Goal: Information Seeking & Learning: Learn about a topic

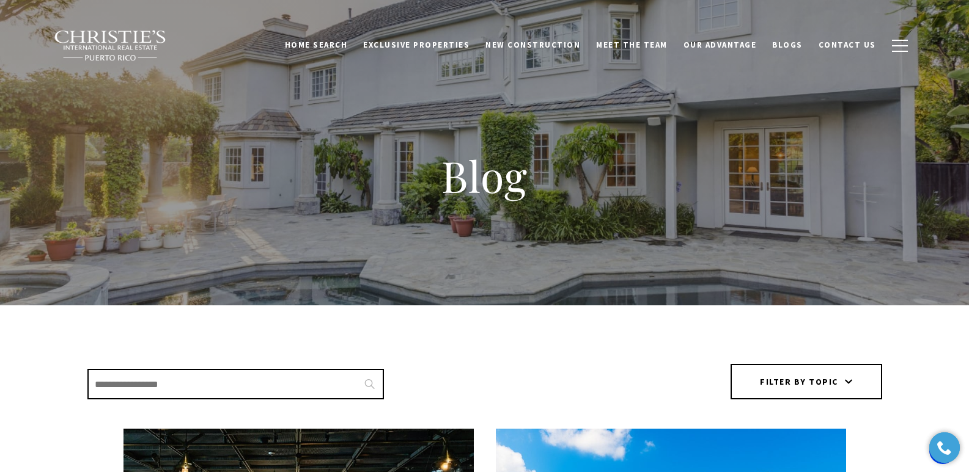
scroll to position [413, 0]
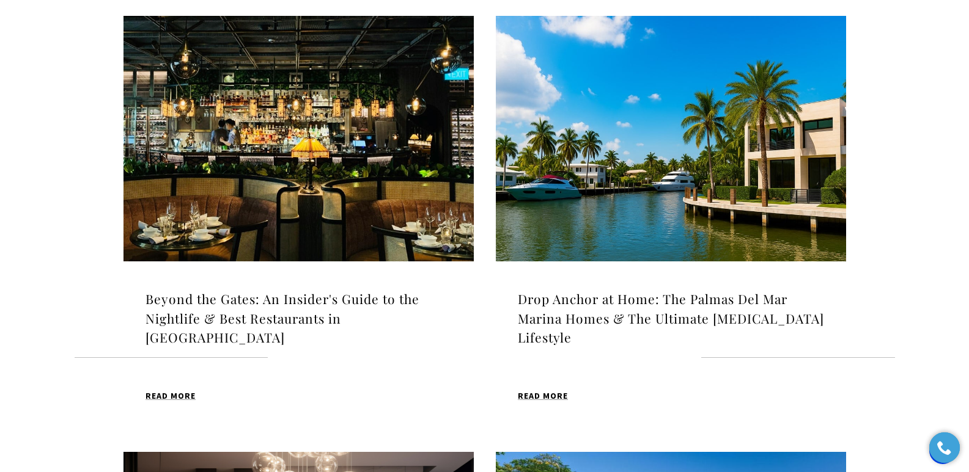
click at [283, 307] on h4 "Beyond the Gates: An Insider's Guide to the Nightlife & Best Restaurants in [GE…" at bounding box center [298, 319] width 306 height 58
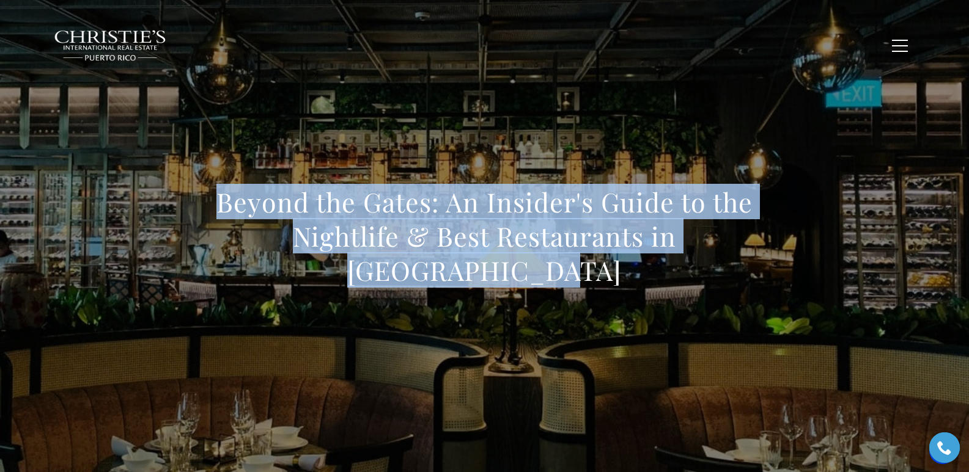
drag, startPoint x: 208, startPoint y: 215, endPoint x: 768, endPoint y: 270, distance: 562.4
click at [768, 270] on div "Beyond the Gates: An Insider's Guide to the Nightlife & Best Restaurants in [GE…" at bounding box center [484, 244] width 855 height 367
drag, startPoint x: 299, startPoint y: 104, endPoint x: 268, endPoint y: 41, distance: 70.5
click at [299, 103] on div "Beyond the Gates: An Insider's Guide to the Nightlife & Best Restaurants in [GE…" at bounding box center [484, 244] width 855 height 367
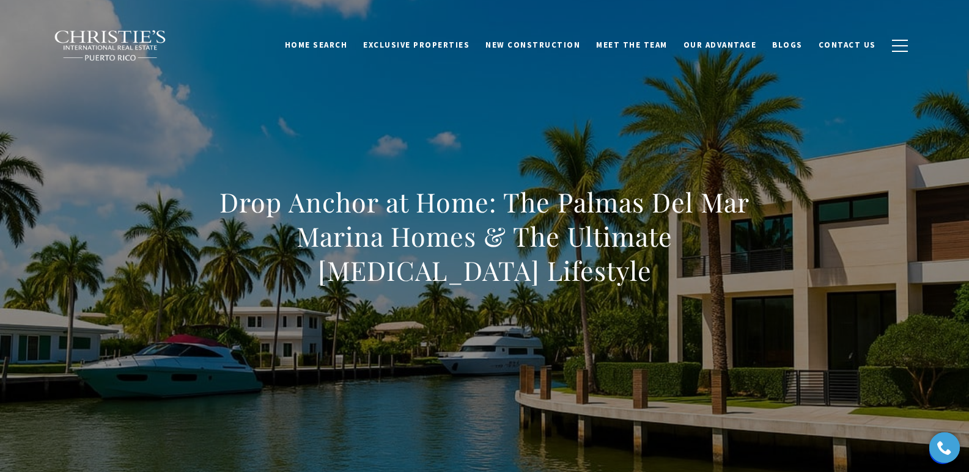
scroll to position [4559, 0]
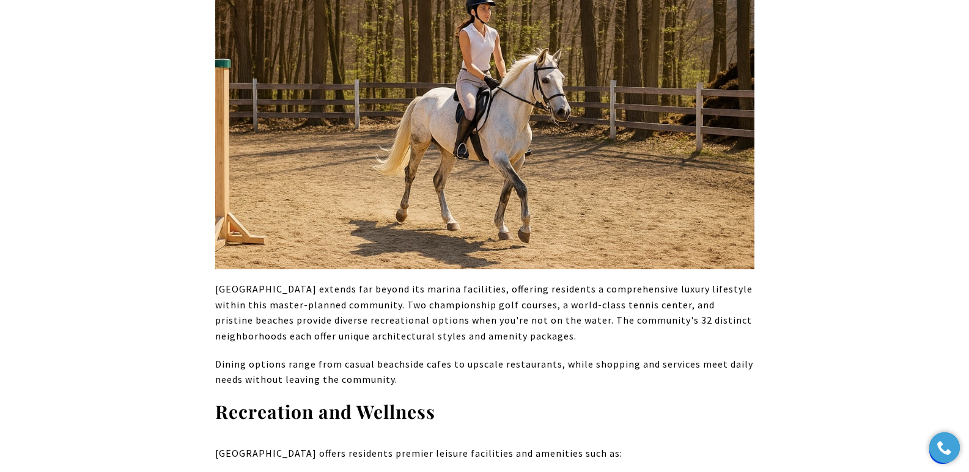
drag, startPoint x: 397, startPoint y: 191, endPoint x: 400, endPoint y: 185, distance: 6.8
click at [398, 282] on p "Palmas Del Mar extends far beyond its marina facilities, offering residents a c…" at bounding box center [484, 313] width 539 height 62
click at [522, 357] on p "Dining options range from casual beachside cafes to upscale restaurants, while …" at bounding box center [484, 372] width 539 height 31
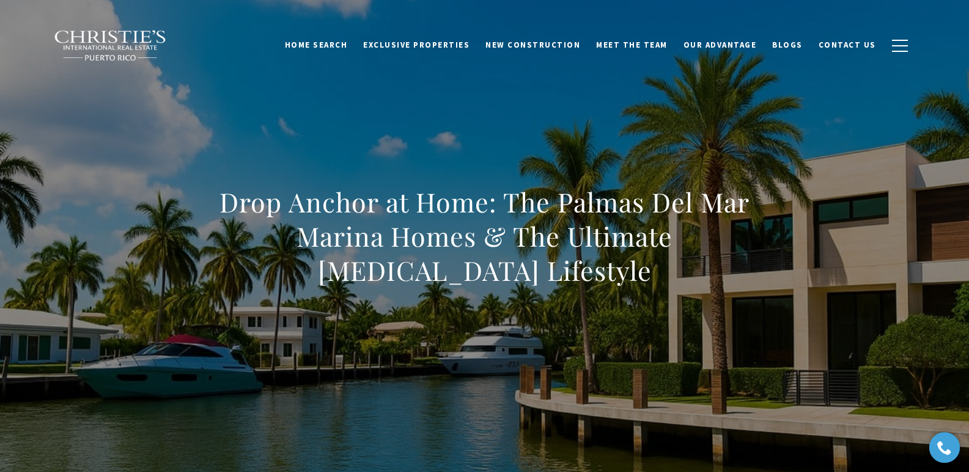
scroll to position [1091, 0]
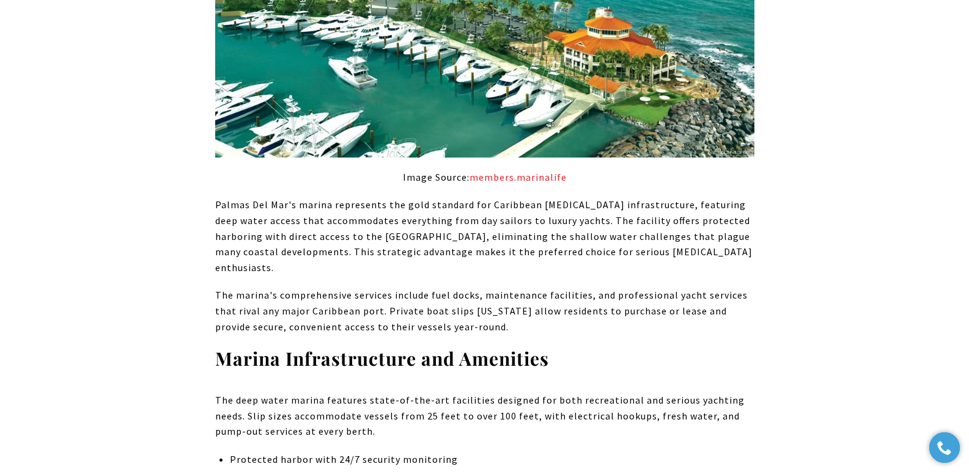
click at [596, 239] on p "Palmas Del Mar's marina represents the gold standard for Caribbean boating infr…" at bounding box center [484, 236] width 539 height 78
click at [595, 238] on p "Palmas Del Mar's marina represents the gold standard for Caribbean boating infr…" at bounding box center [484, 236] width 539 height 78
drag, startPoint x: 595, startPoint y: 238, endPoint x: 683, endPoint y: 238, distance: 88.0
click at [683, 238] on p "Palmas Del Mar's marina represents the gold standard for Caribbean boating infr…" at bounding box center [484, 236] width 539 height 78
copy p "boating enthusiasts"
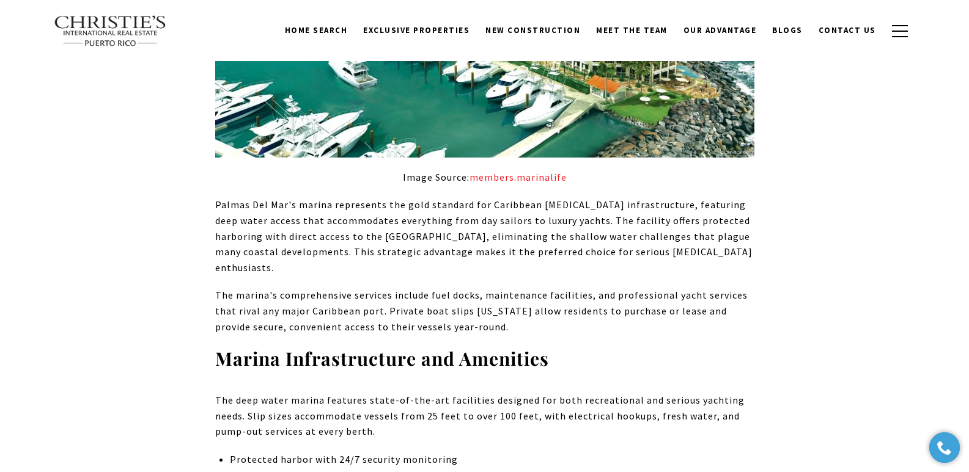
scroll to position [0, 0]
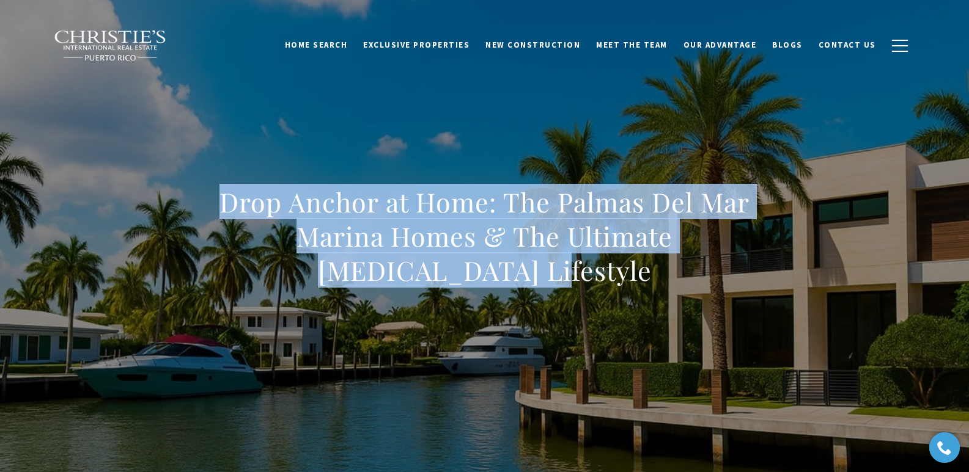
drag, startPoint x: 198, startPoint y: 207, endPoint x: 554, endPoint y: 291, distance: 366.1
click at [554, 291] on div "Drop Anchor at Home: The Palmas Del Mar Marina Homes & The Ultimate [MEDICAL_DA…" at bounding box center [484, 244] width 855 height 367
copy h1 "Drop Anchor at Home: The Palmas Del Mar Marina Homes & The Ultimate [MEDICAL_DA…"
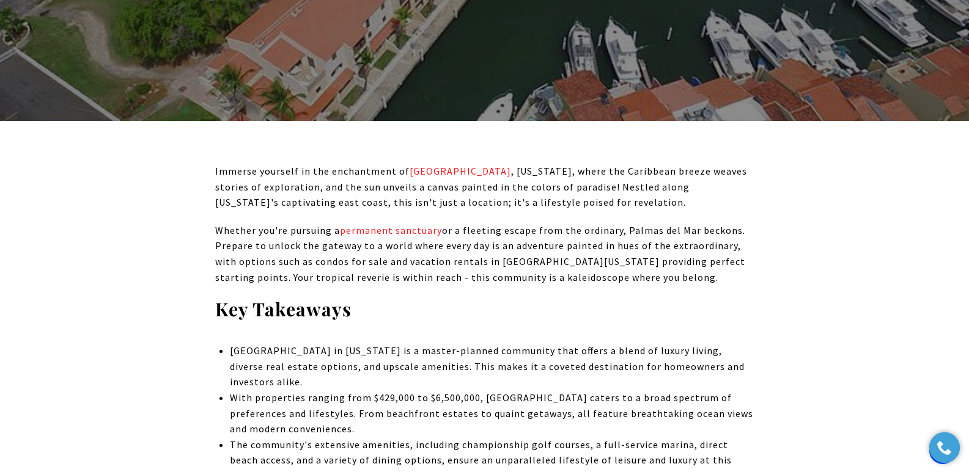
scroll to position [442, 0]
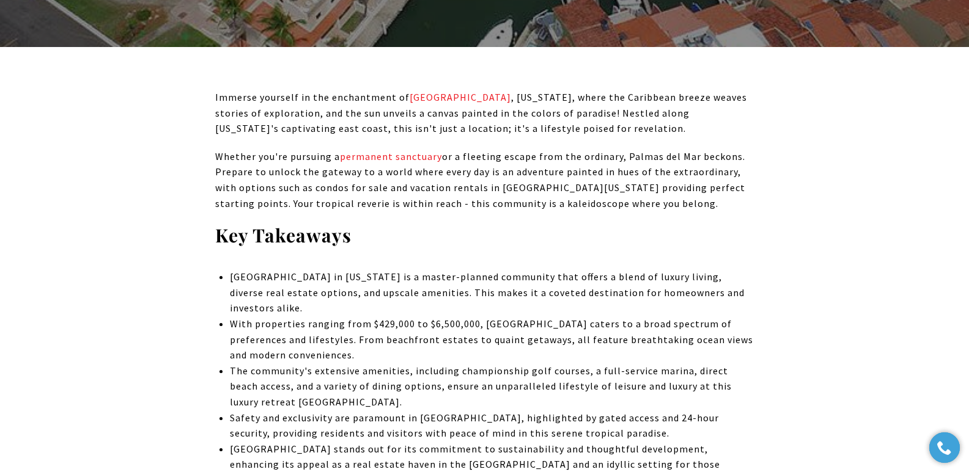
click at [373, 189] on span "Whether you're pursuing a permanent sanctuary or a fleeting escape from the ord…" at bounding box center [480, 179] width 530 height 59
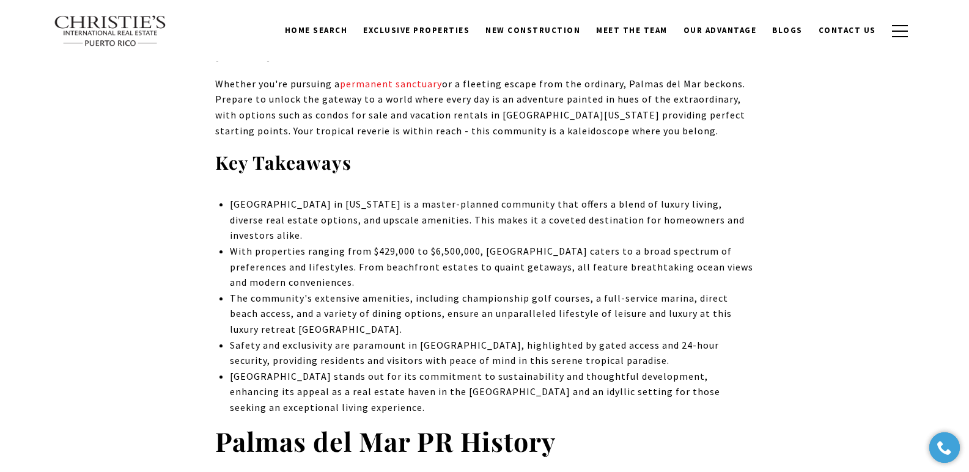
scroll to position [392, 0]
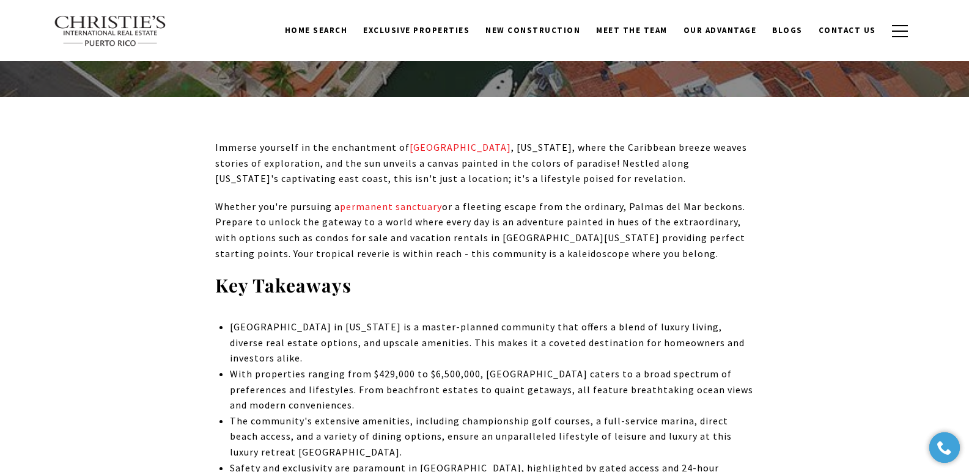
click at [474, 343] on span "Palmas del Mar in Puerto Rico is a master-planned community that offers a blend…" at bounding box center [487, 342] width 515 height 43
click at [299, 230] on p "Whether you're pursuing a permanent sanctuary or a fleeting escape from the ord…" at bounding box center [484, 230] width 539 height 62
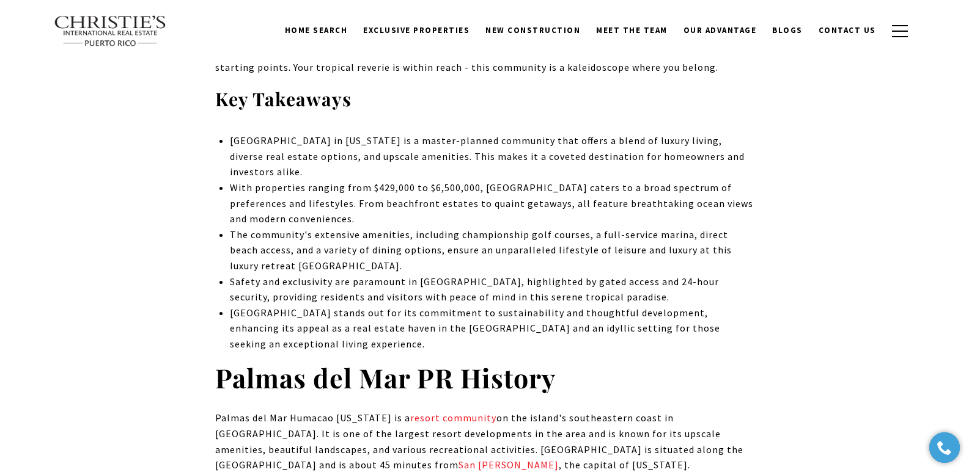
scroll to position [0, 0]
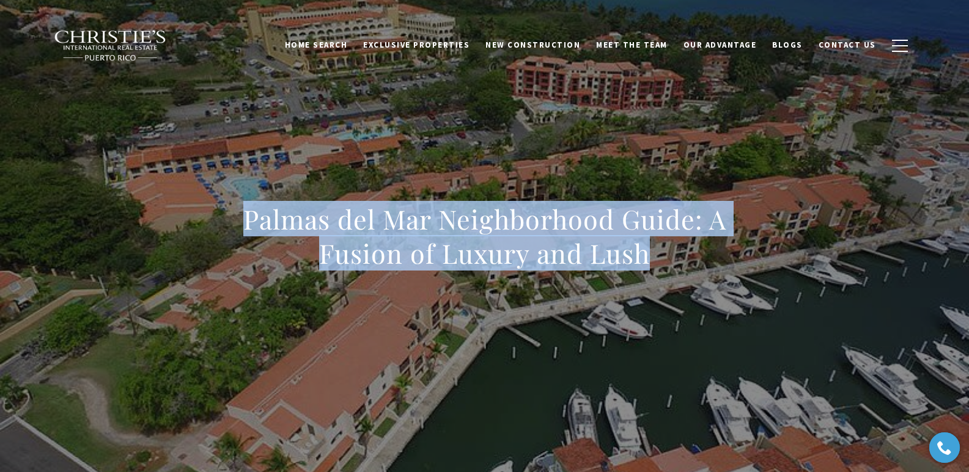
drag, startPoint x: 230, startPoint y: 200, endPoint x: 651, endPoint y: 248, distance: 423.8
click at [651, 248] on div "Palmas del Mar Neighborhood Guide: A Fusion of Luxury and Lush" at bounding box center [484, 244] width 855 height 367
copy h1 "Palmas del Mar Neighborhood Guide: A Fusion of Luxury and Lush"
click at [434, 326] on div "Palmas del Mar Neighborhood Guide: A Fusion of Luxury and Lush" at bounding box center [484, 244] width 855 height 367
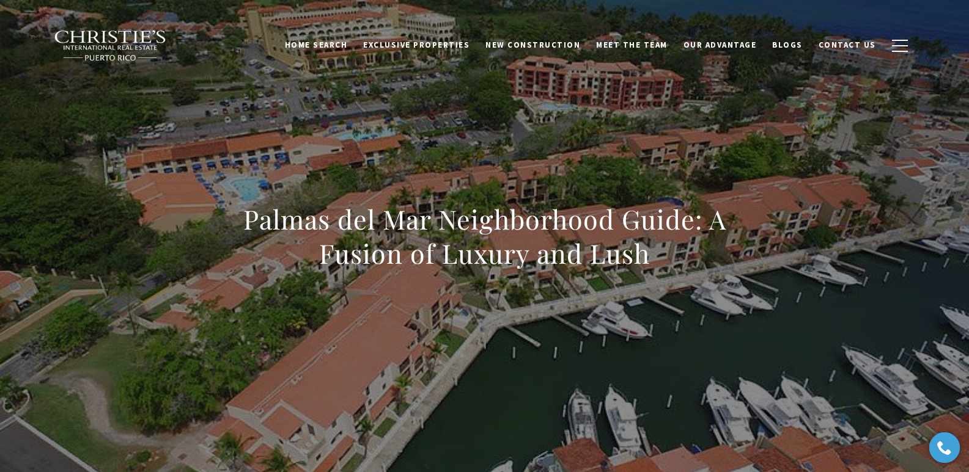
click at [330, 130] on div "Palmas del Mar Neighborhood Guide: A Fusion of Luxury and Lush" at bounding box center [484, 244] width 855 height 367
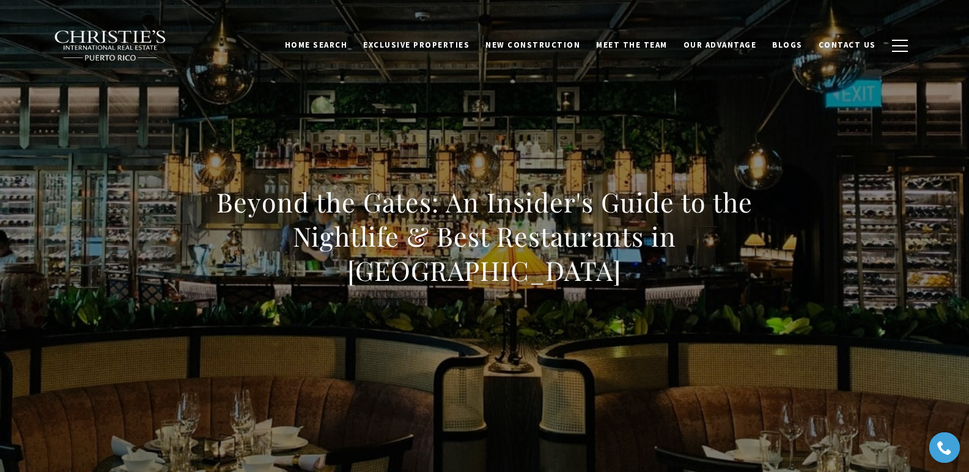
click at [372, 155] on div "Beyond the Gates: An Insider's Guide to the Nightlife & Best Restaurants in [GE…" at bounding box center [484, 244] width 855 height 367
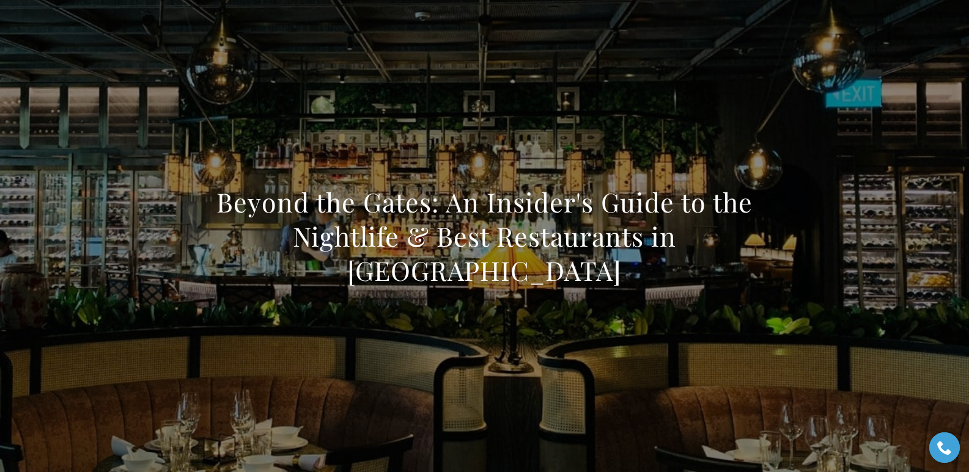
scroll to position [6003, 0]
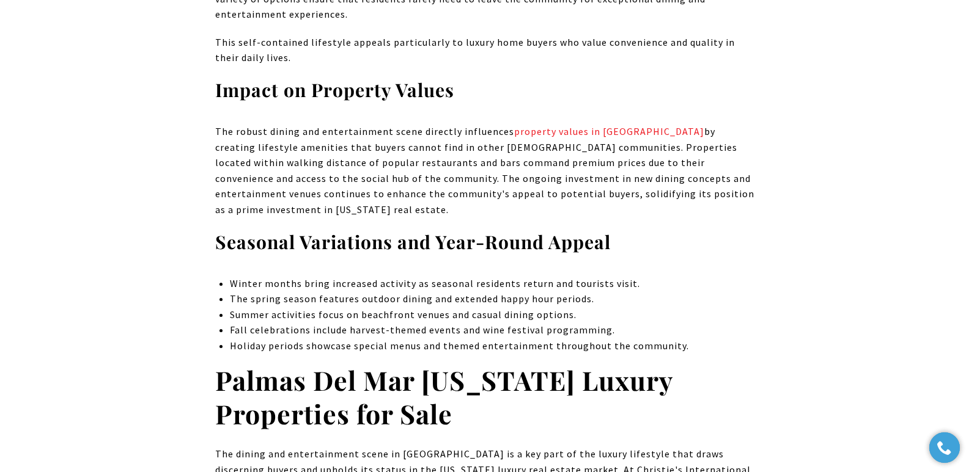
click at [367, 291] on p "The spring season features outdoor dining and extended happy hour periods." at bounding box center [492, 299] width 524 height 16
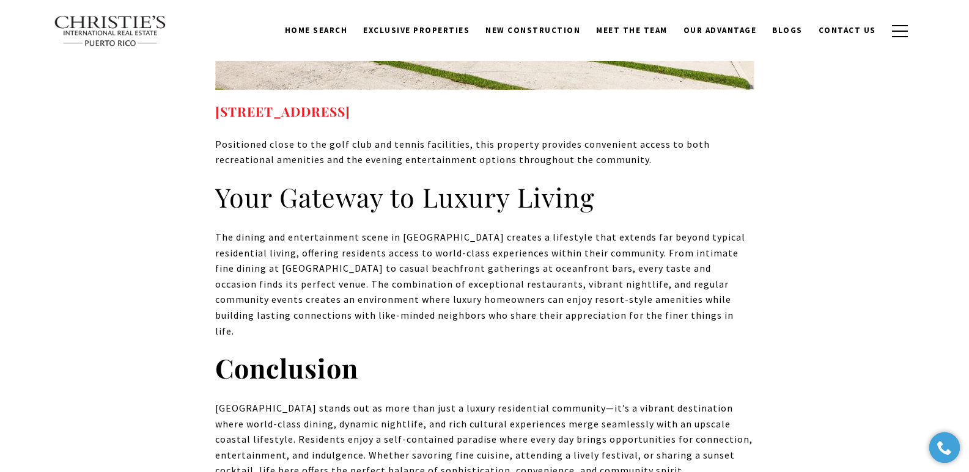
scroll to position [7333, 0]
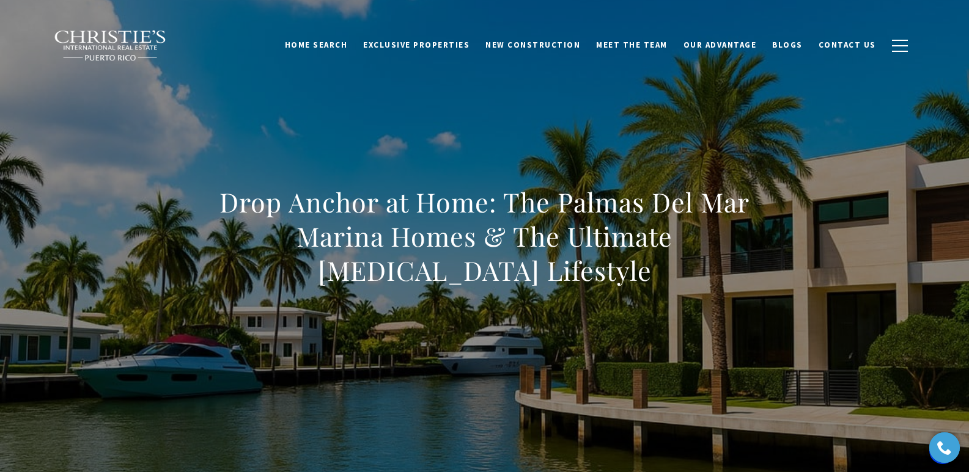
drag, startPoint x: 361, startPoint y: 142, endPoint x: 373, endPoint y: 130, distance: 16.9
click at [367, 134] on div "Drop Anchor at Home: The Palmas Del Mar Marina Homes & The Ultimate Boating Lif…" at bounding box center [484, 244] width 855 height 367
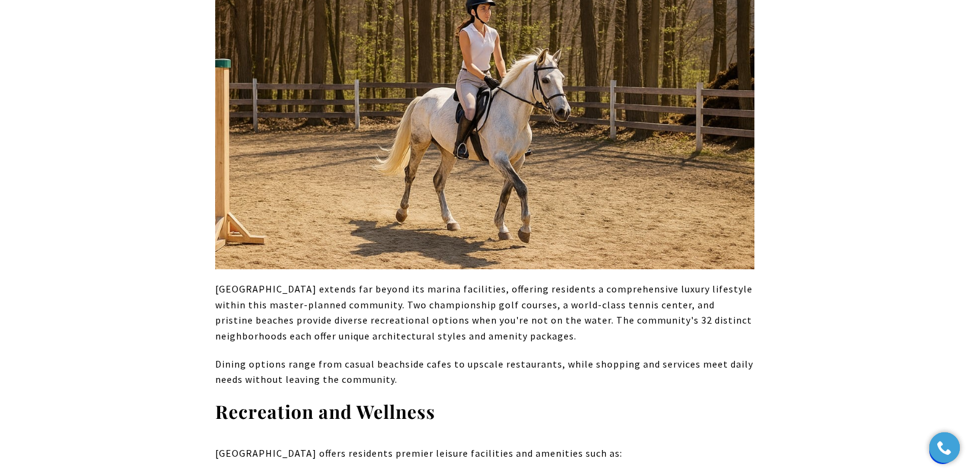
scroll to position [4868, 0]
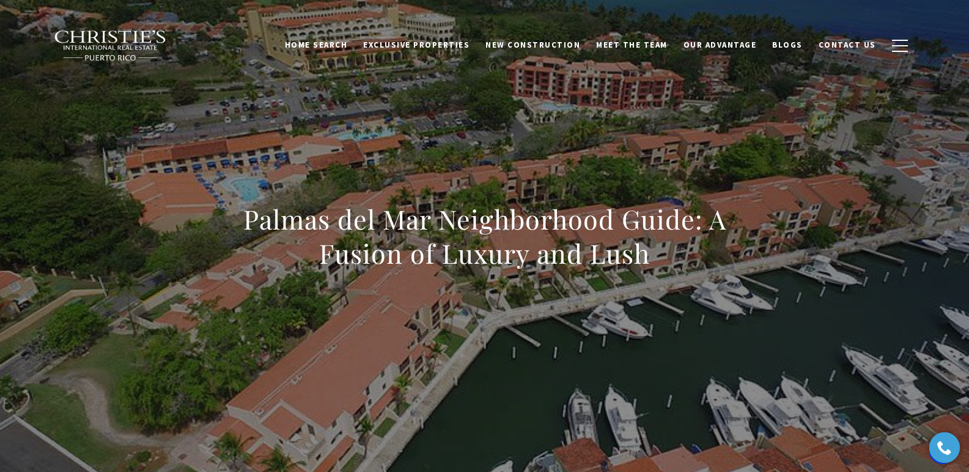
click at [402, 85] on div "Palmas del Mar Neighborhood Guide: A Fusion of Luxury and Lush" at bounding box center [484, 244] width 855 height 367
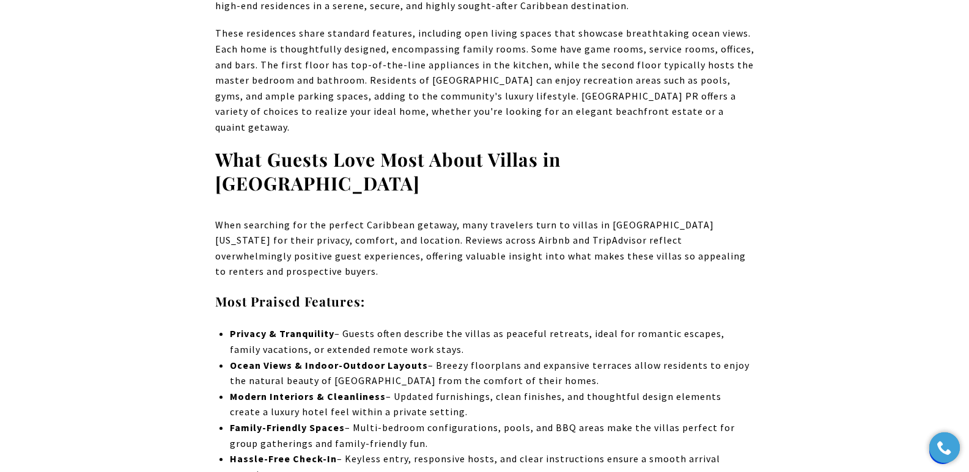
scroll to position [3306, 0]
